Goal: Information Seeking & Learning: Find specific fact

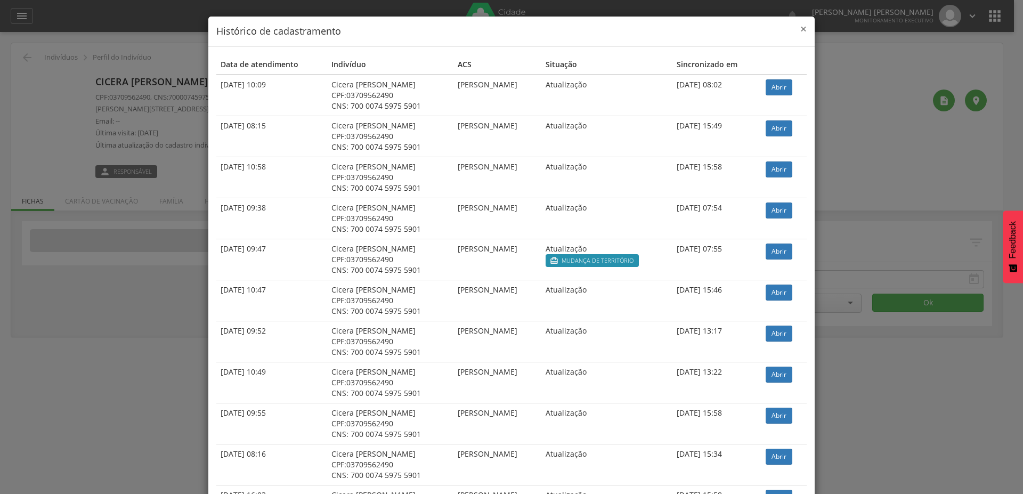
click at [801, 28] on span "×" at bounding box center [804, 28] width 6 height 15
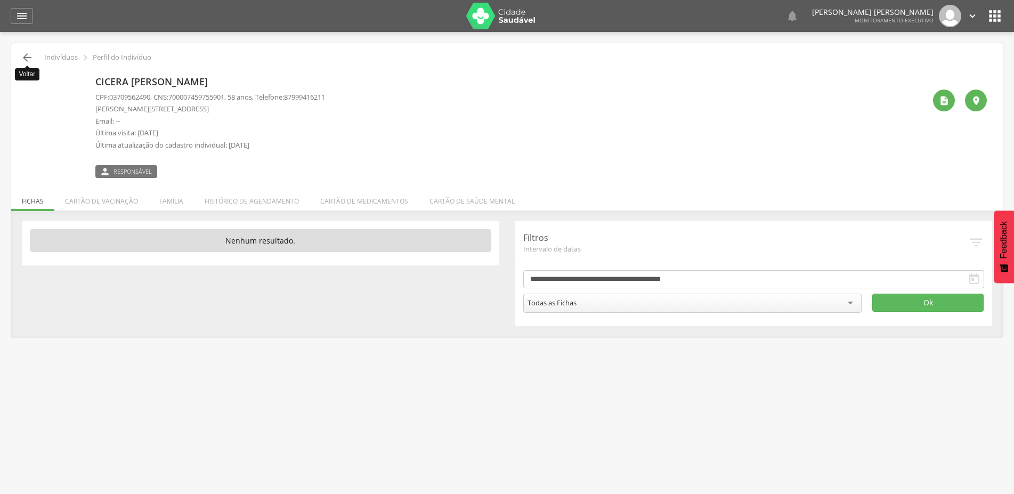
click at [23, 57] on icon "" at bounding box center [27, 57] width 13 height 13
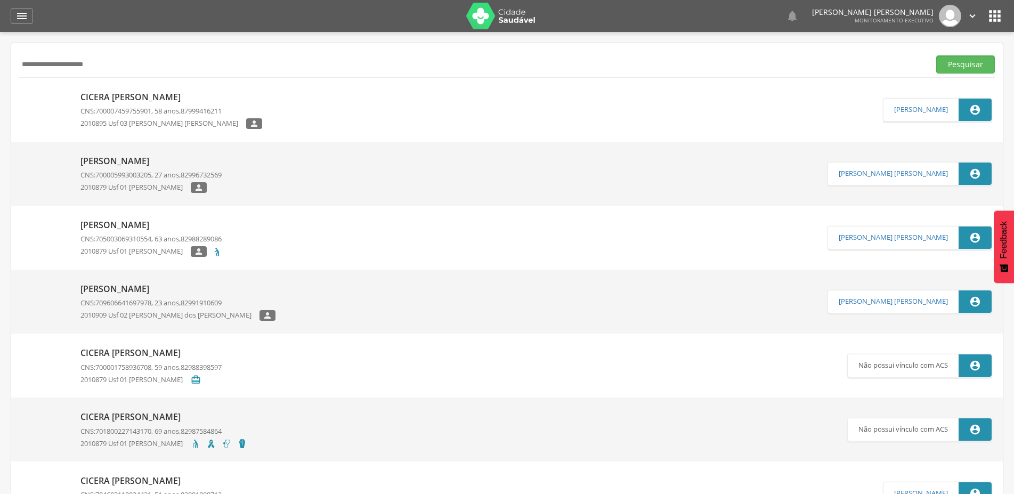
click at [110, 63] on input "**********" at bounding box center [472, 64] width 907 height 18
paste input "text"
type input "**********"
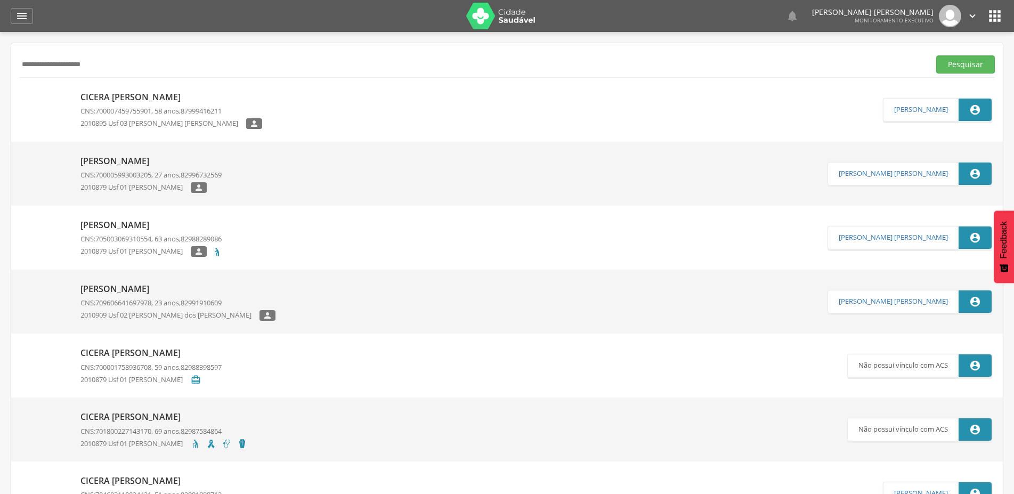
click at [936, 55] on button "Pesquisar" at bounding box center [965, 64] width 59 height 18
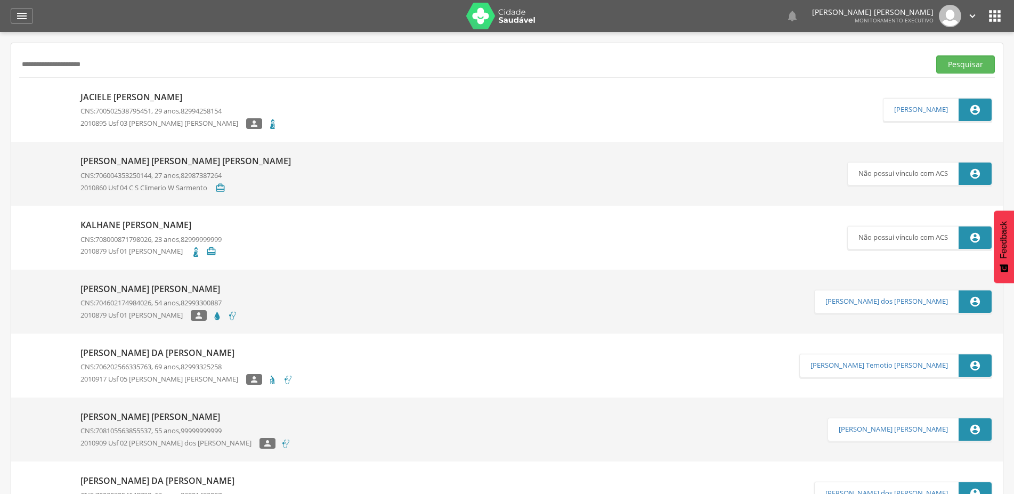
click at [115, 96] on p "Jaciele [PERSON_NAME]" at bounding box center [178, 97] width 197 height 12
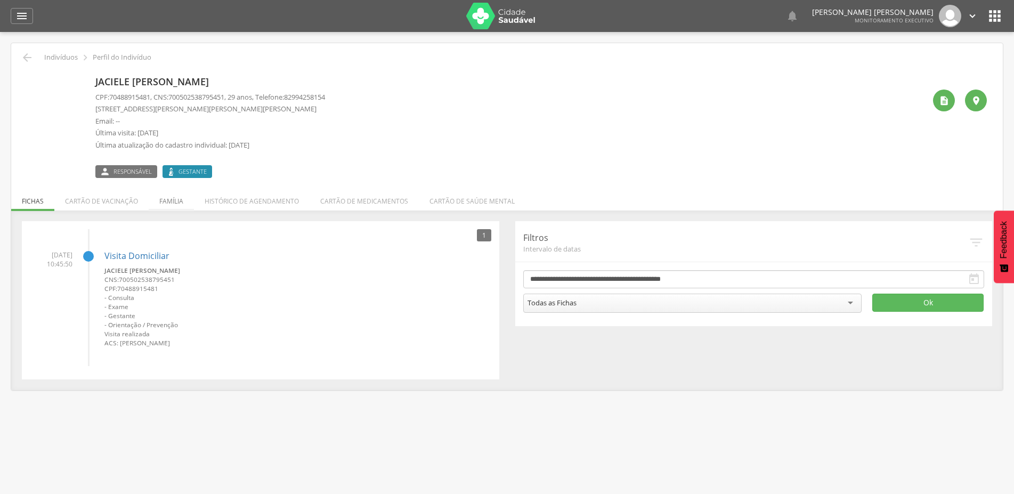
click at [169, 202] on li "Família" at bounding box center [171, 198] width 45 height 25
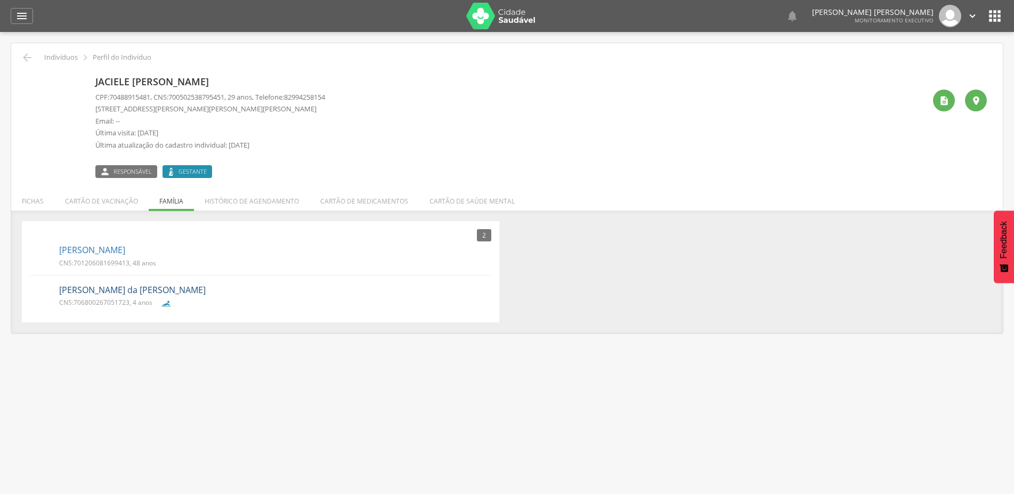
click at [138, 293] on link "[PERSON_NAME] da [PERSON_NAME]" at bounding box center [132, 290] width 147 height 12
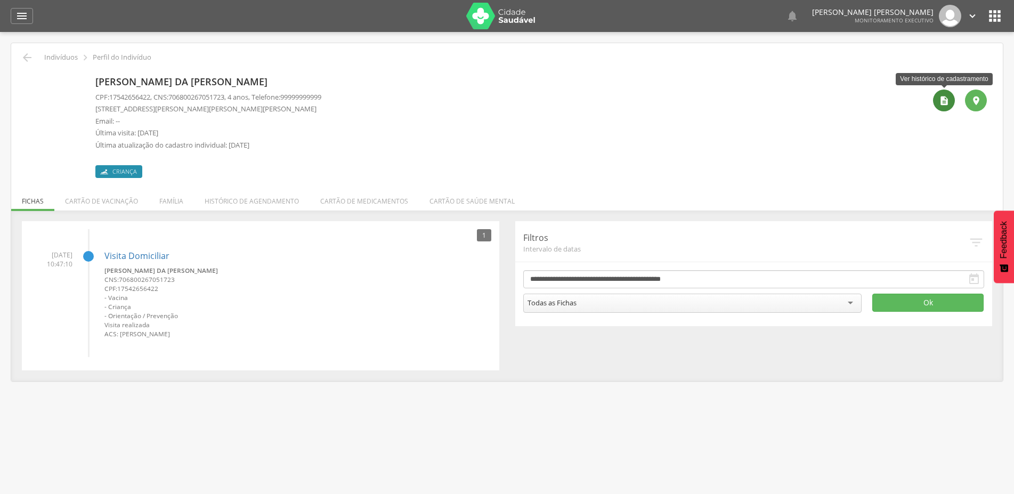
click at [943, 104] on icon "" at bounding box center [944, 100] width 11 height 11
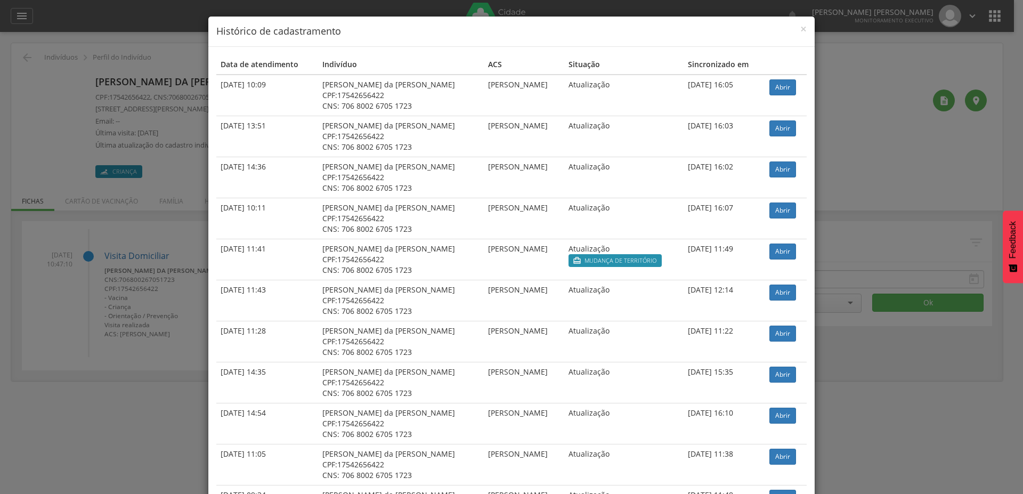
drag, startPoint x: 331, startPoint y: 95, endPoint x: 361, endPoint y: 98, distance: 30.5
click at [380, 99] on div "CPF: 17542656422" at bounding box center [401, 95] width 158 height 11
copy span "17542656422"
